Goal: Consume media (video, audio): Consume media (video, audio)

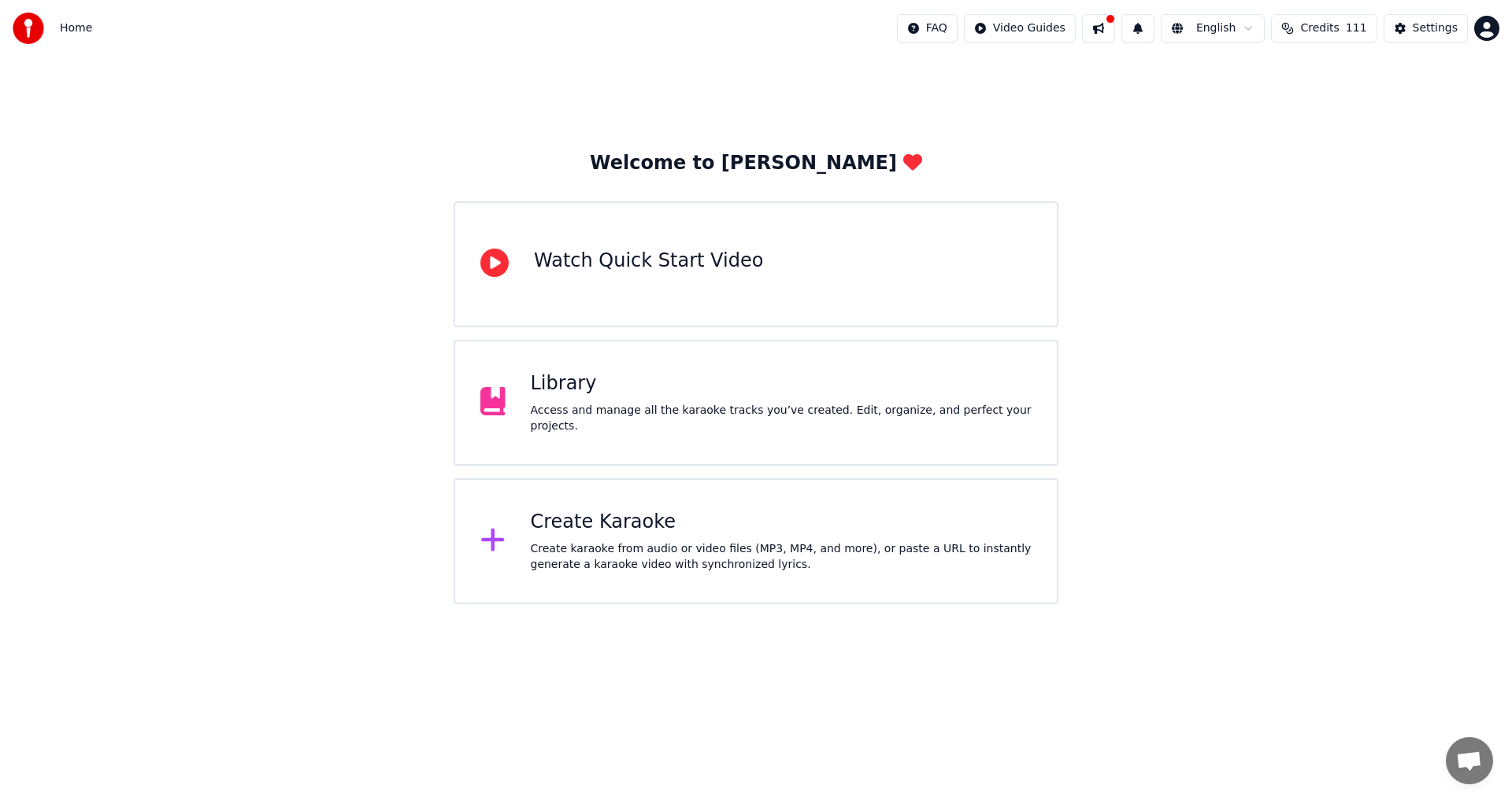
click at [690, 411] on div "Access and manage all the karaoke tracks you’ve created. Edit, organize, and pe…" at bounding box center [781, 418] width 501 height 32
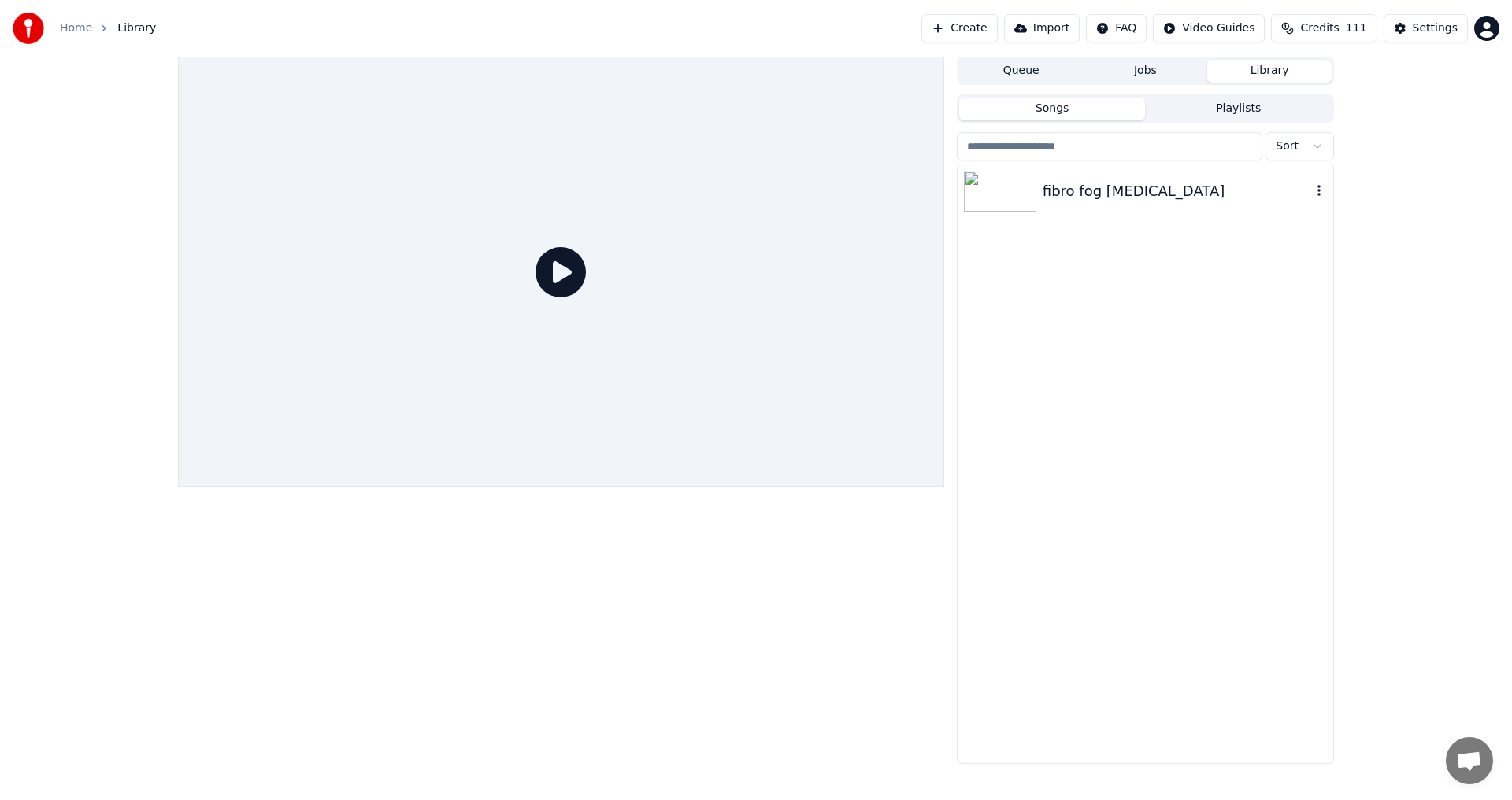
click at [1144, 203] on div "fibro fog [MEDICAL_DATA]" at bounding box center [1145, 191] width 375 height 53
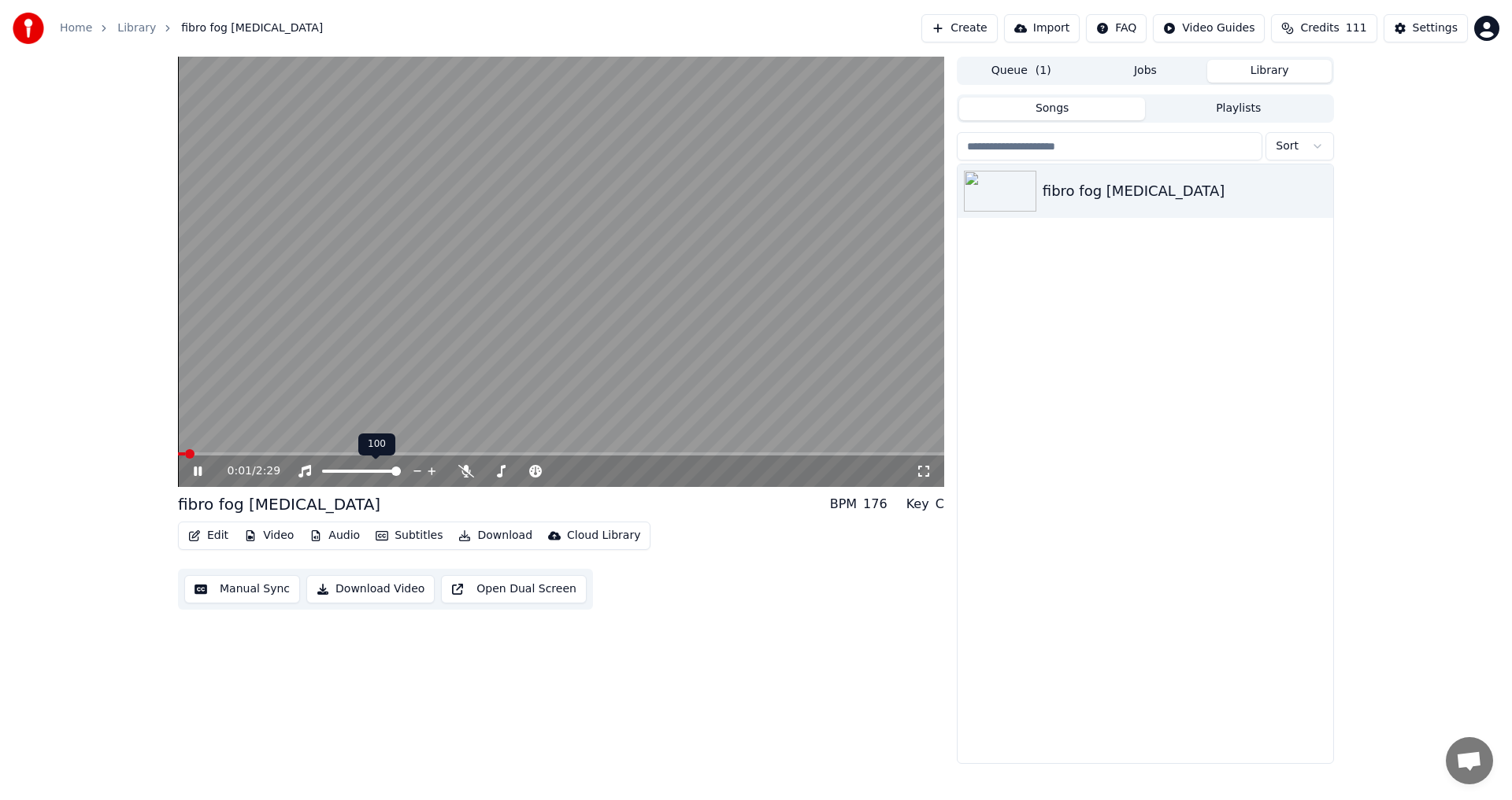
click at [433, 471] on icon at bounding box center [432, 472] width 8 height 8
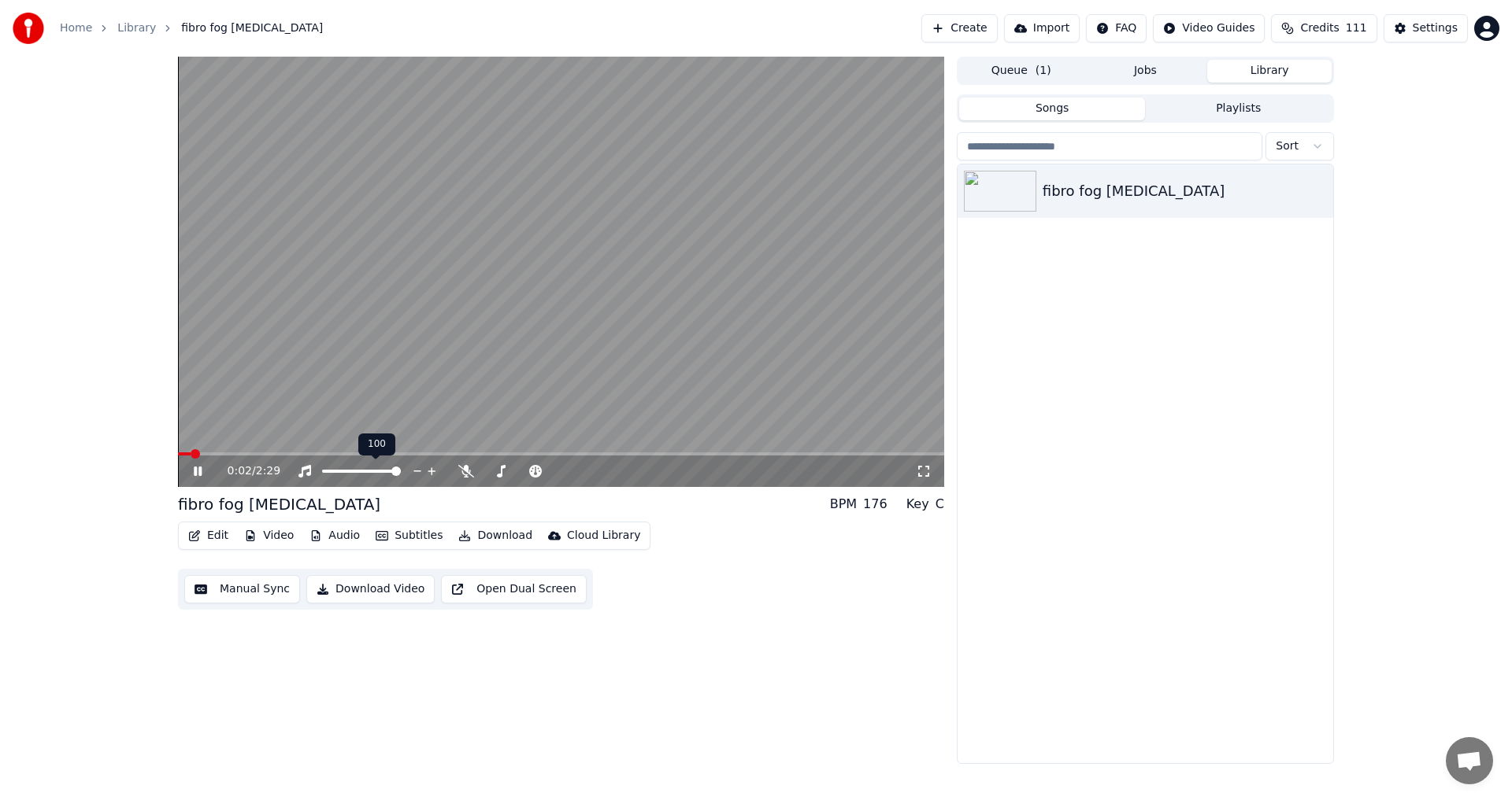
click at [433, 471] on icon at bounding box center [432, 472] width 8 height 8
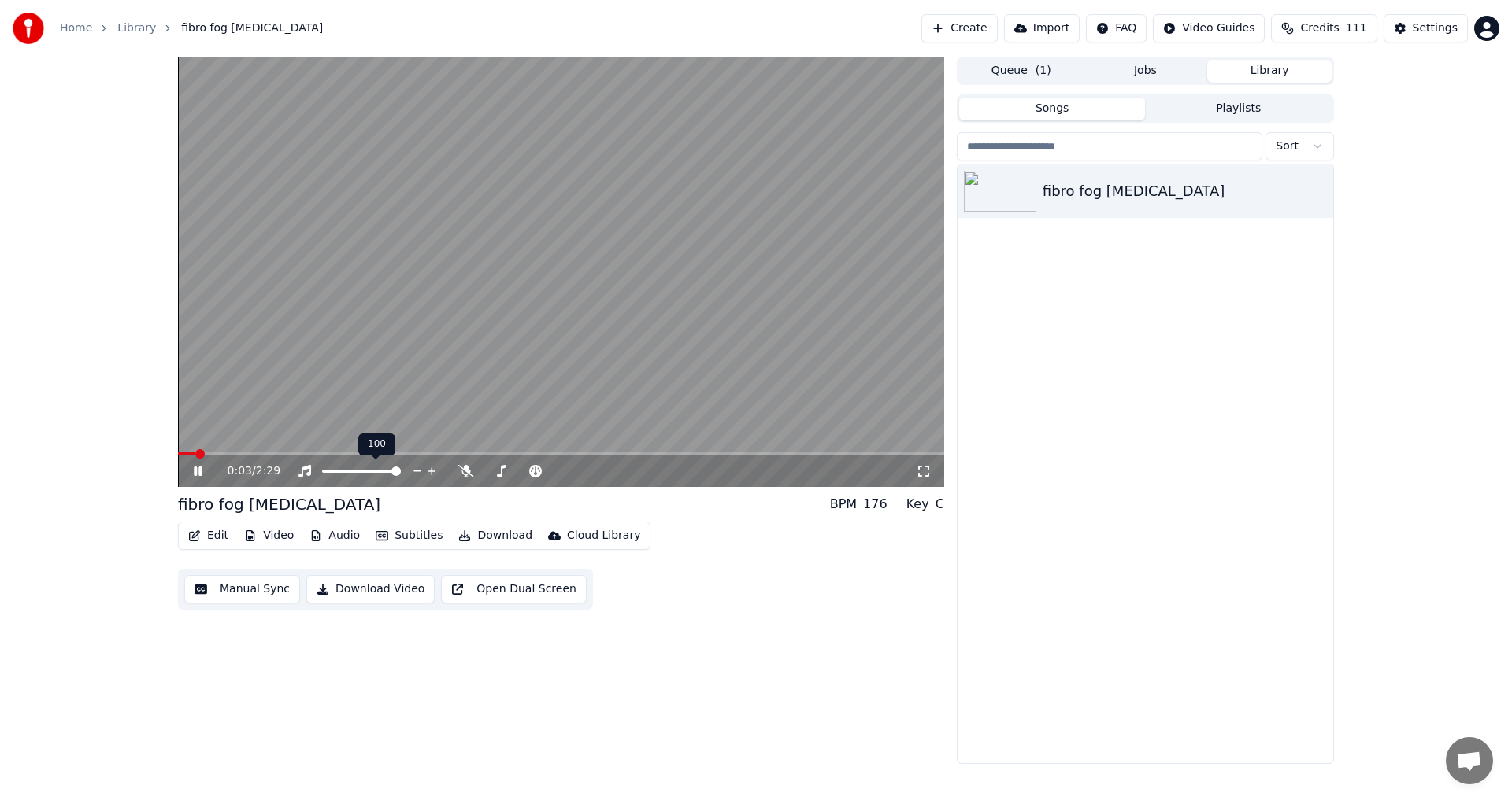
click at [433, 471] on icon at bounding box center [432, 472] width 8 height 8
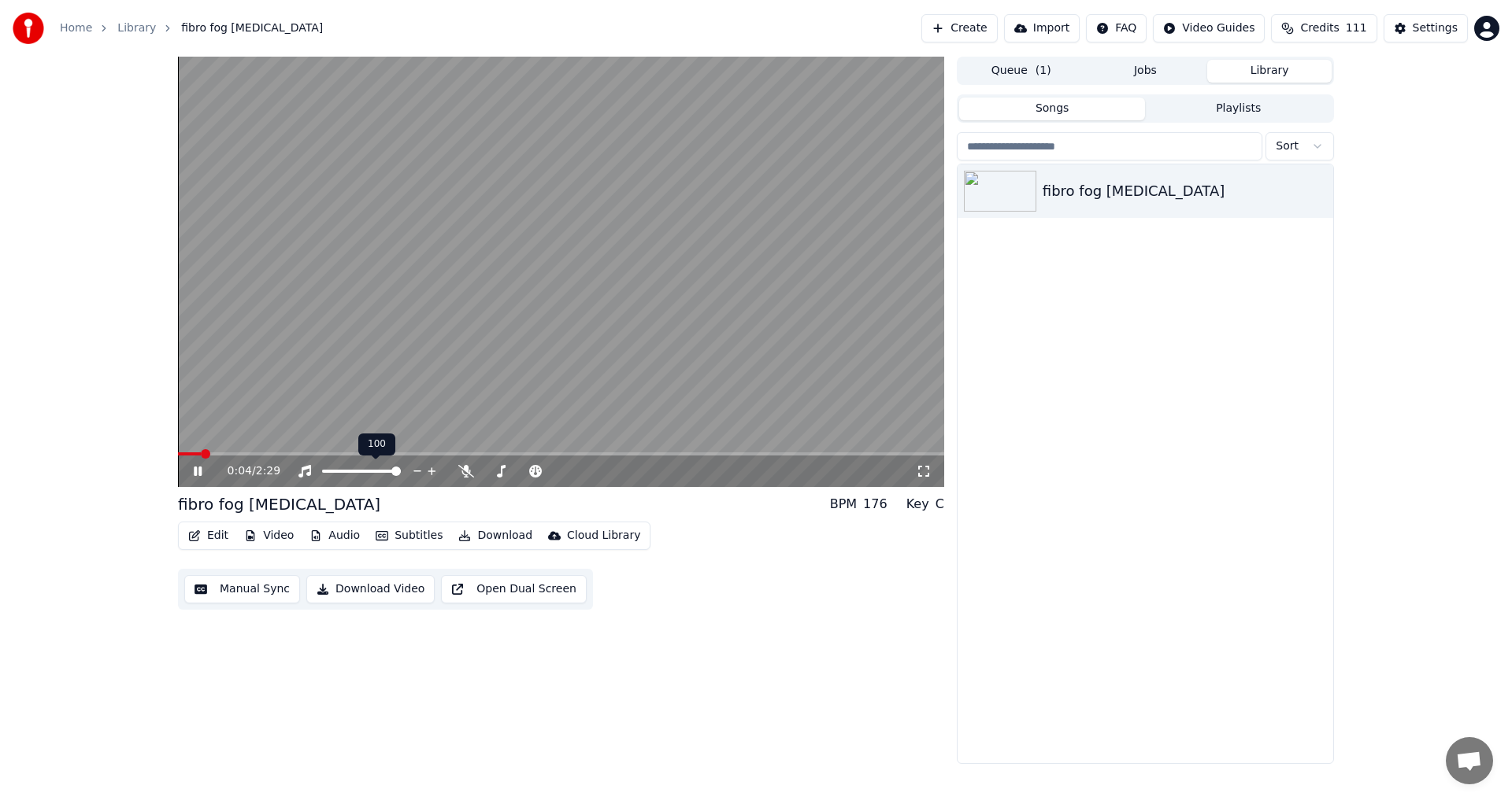
click at [433, 471] on icon at bounding box center [432, 472] width 8 height 8
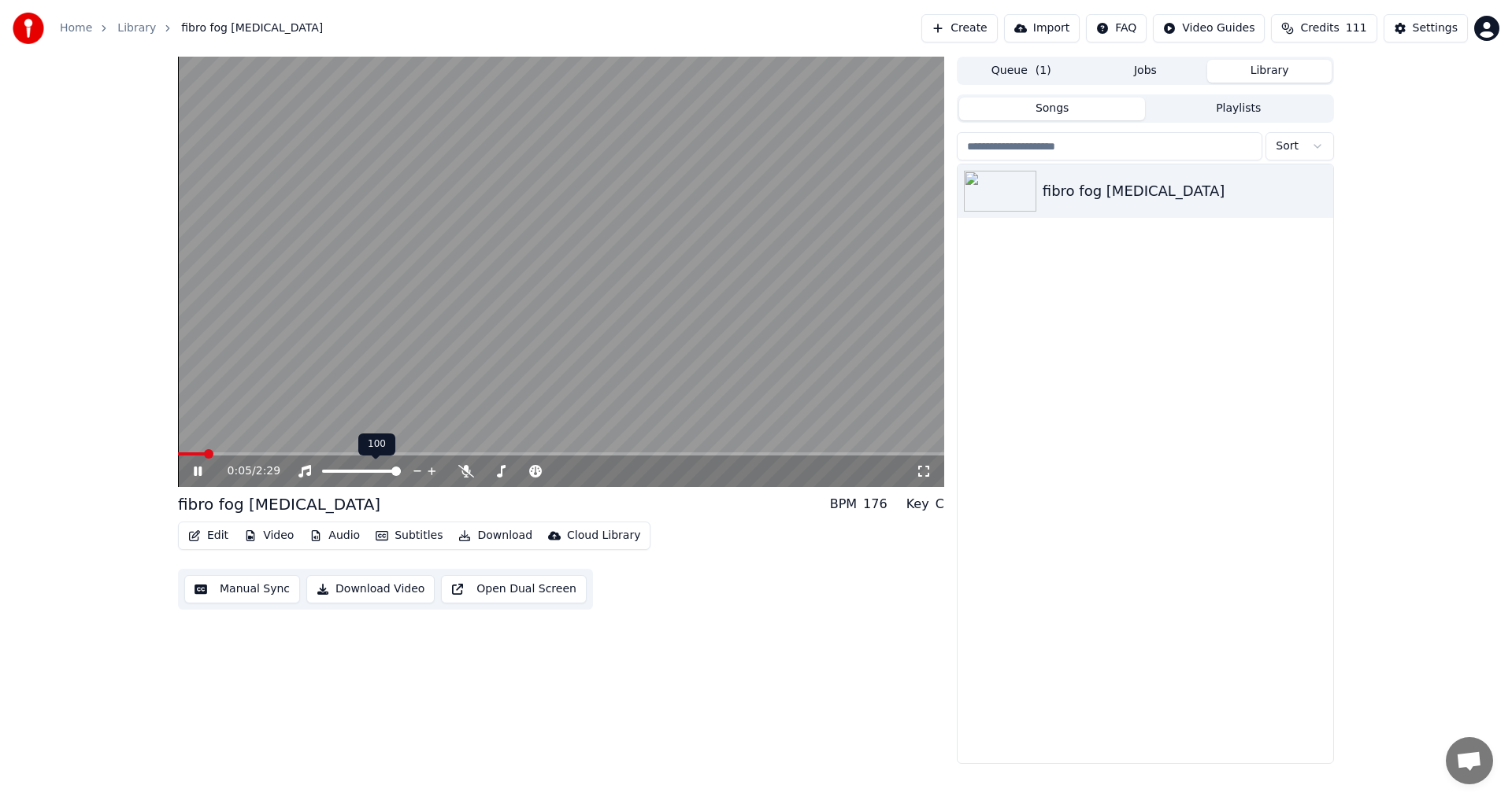
click at [433, 471] on icon at bounding box center [432, 472] width 8 height 8
click at [643, 459] on span at bounding box center [640, 454] width 10 height 10
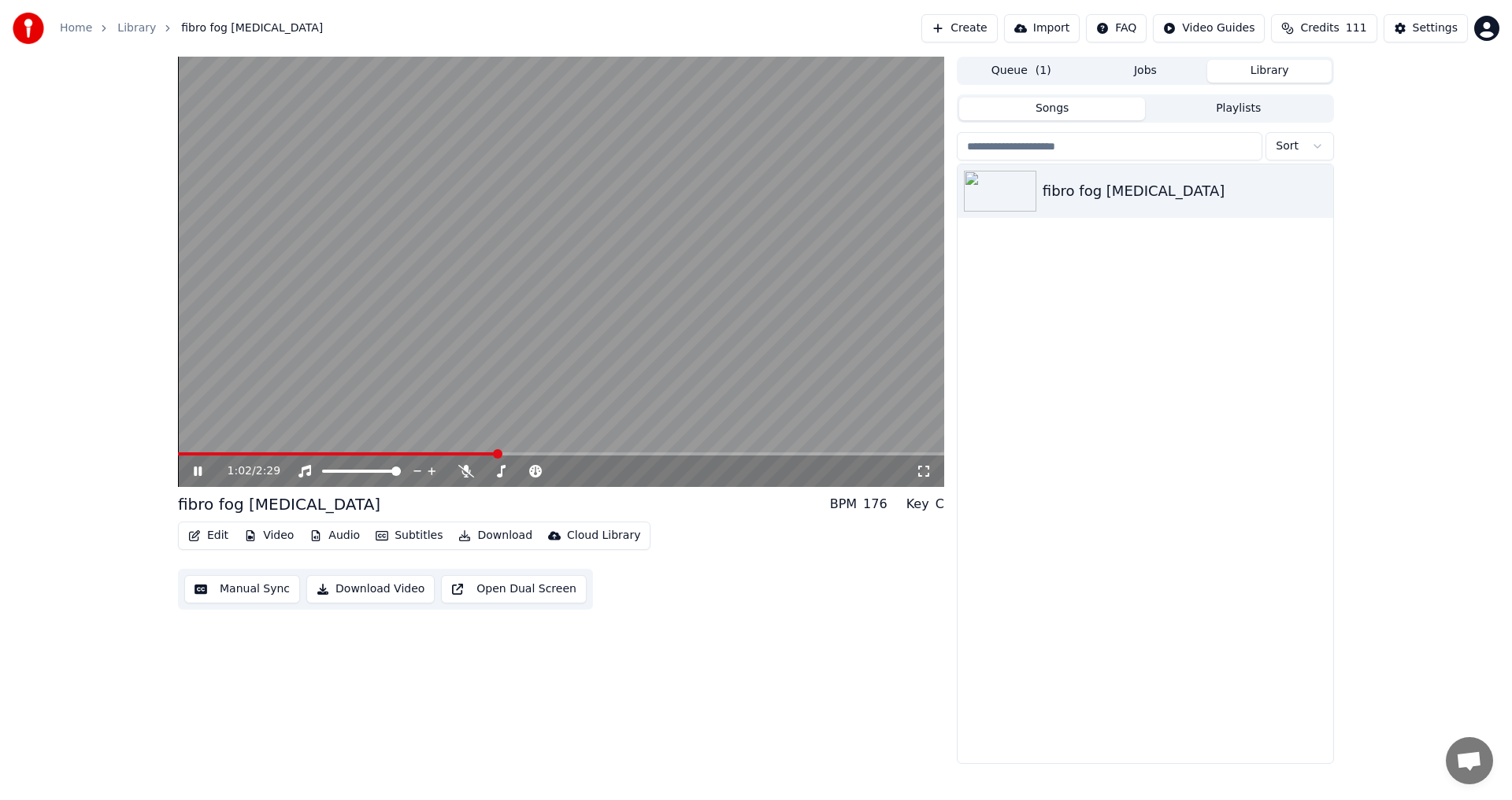
click at [474, 455] on span at bounding box center [337, 453] width 319 height 3
click at [191, 477] on icon at bounding box center [209, 471] width 37 height 12
click at [348, 589] on button "Download Video" at bounding box center [371, 590] width 128 height 29
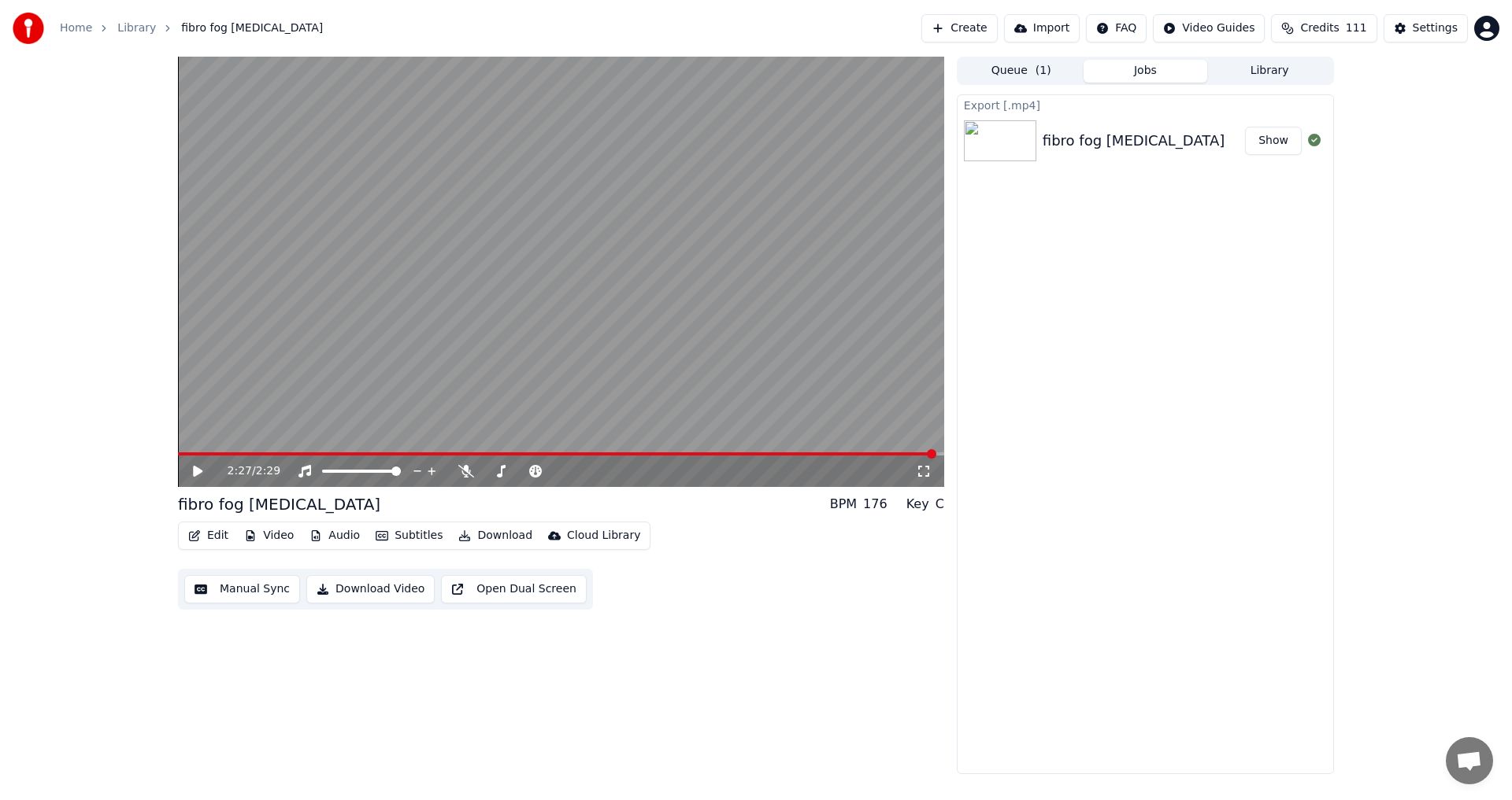
click at [1281, 141] on button "Show" at bounding box center [1272, 141] width 56 height 29
